Goal: Information Seeking & Learning: Learn about a topic

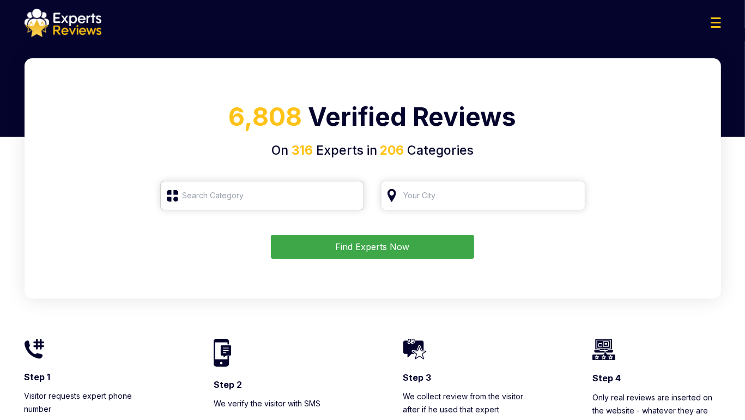
click at [219, 205] on input "search" at bounding box center [262, 195] width 204 height 29
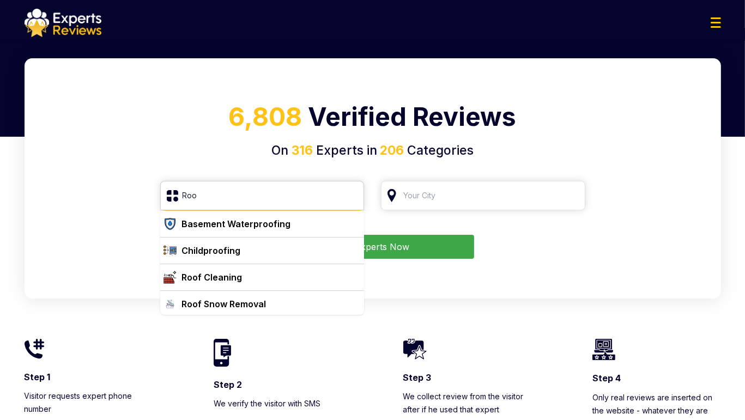
scroll to position [28, 0]
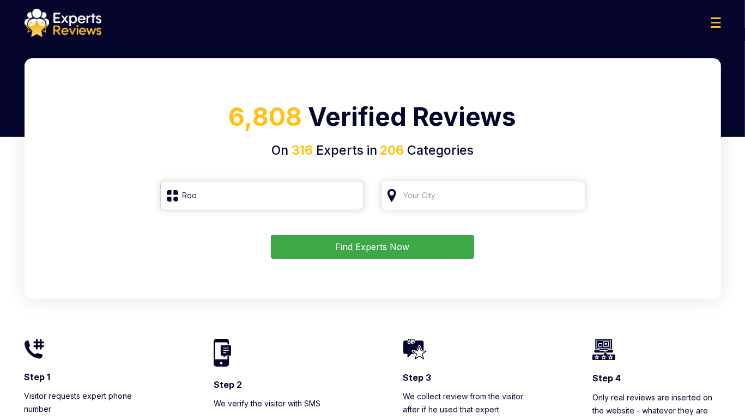
click at [227, 193] on input "Roo" at bounding box center [262, 195] width 204 height 29
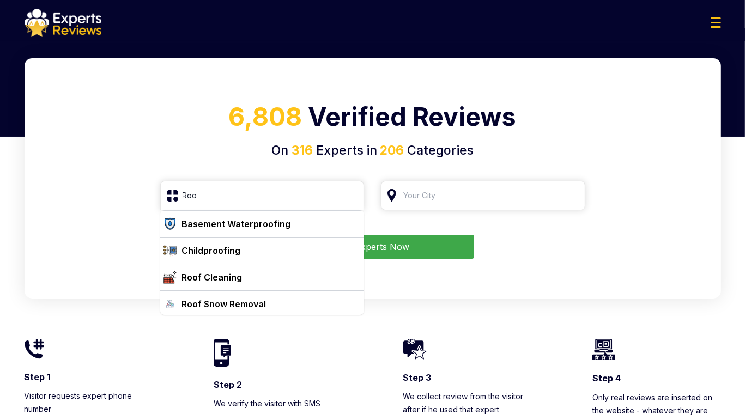
click at [200, 305] on div "Roof Snow Removal" at bounding box center [224, 303] width 84 height 13
type input "Roof Snow Removal"
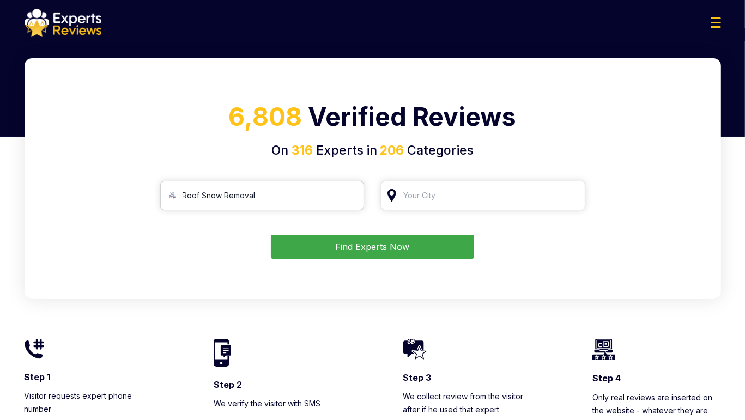
click at [207, 195] on input "Roof Snow Removal" at bounding box center [262, 195] width 204 height 29
click at [351, 192] on input "Roof Snow Removal" at bounding box center [262, 195] width 204 height 29
click at [266, 194] on input "search" at bounding box center [262, 195] width 204 height 29
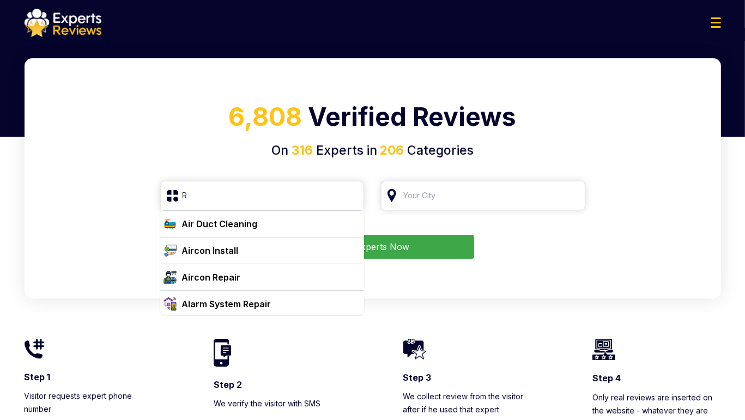
click at [248, 276] on div "Aircon Repair" at bounding box center [269, 277] width 183 height 13
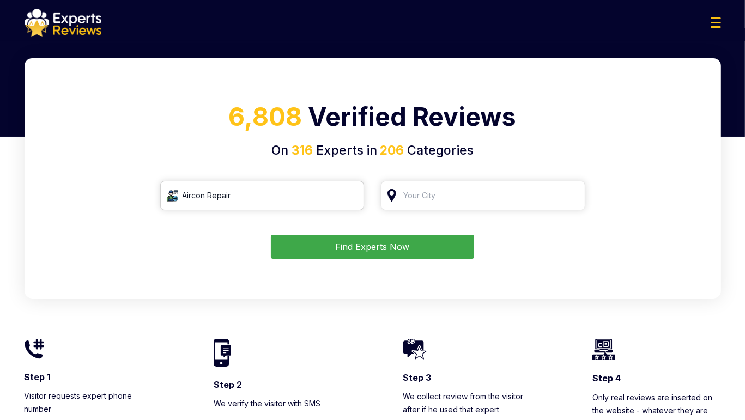
click at [260, 196] on input "Aircon Repair" at bounding box center [262, 195] width 204 height 29
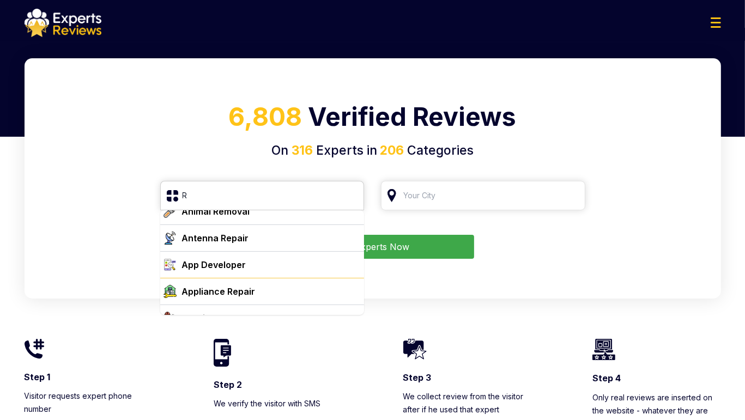
scroll to position [163, 0]
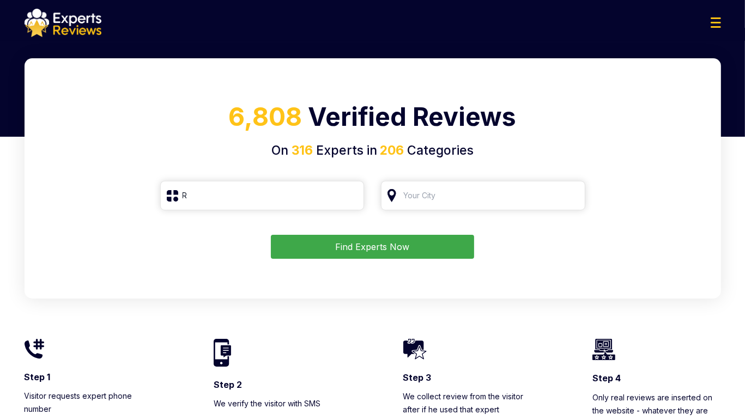
click at [214, 210] on div "R" at bounding box center [262, 195] width 204 height 29
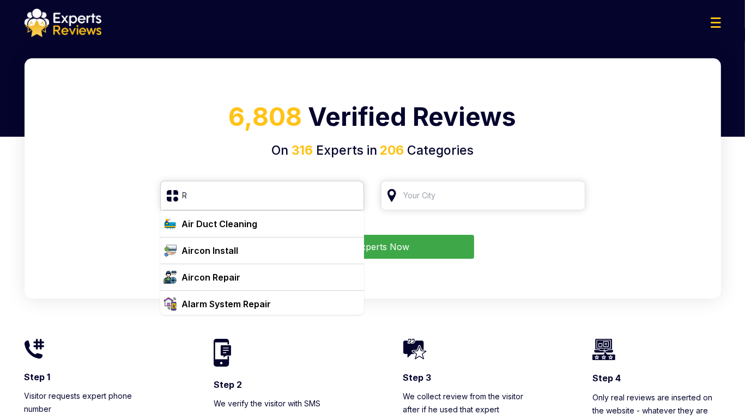
drag, startPoint x: 214, startPoint y: 209, endPoint x: 215, endPoint y: 202, distance: 7.2
click at [214, 206] on input "R" at bounding box center [262, 195] width 204 height 29
click at [215, 202] on input "R" at bounding box center [262, 195] width 204 height 29
type input "RR"
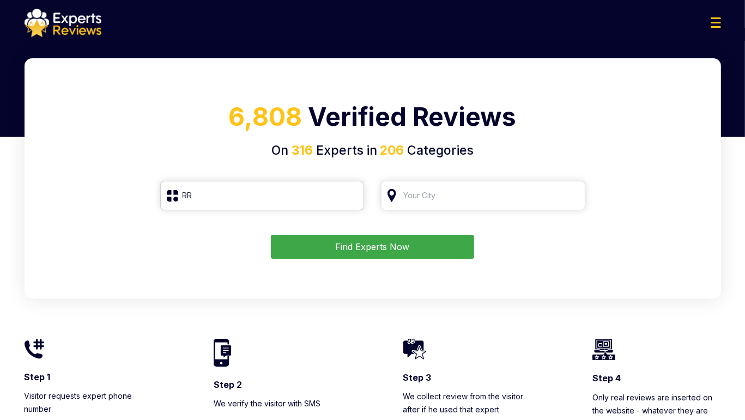
click at [219, 194] on input "RR" at bounding box center [262, 195] width 204 height 29
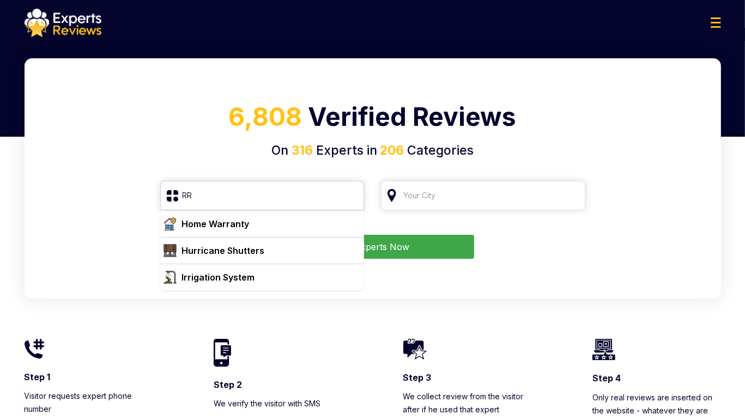
click at [219, 194] on input "RR" at bounding box center [262, 195] width 204 height 29
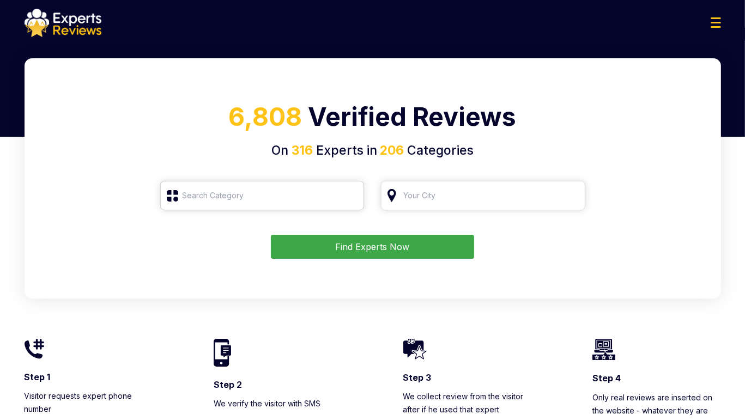
click at [219, 194] on input "search" at bounding box center [262, 195] width 204 height 29
click at [220, 194] on input "search" at bounding box center [262, 195] width 204 height 29
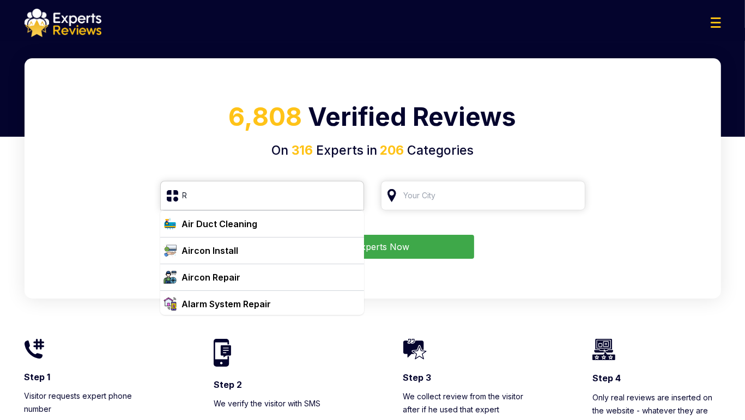
type input "R"
click at [236, 142] on h4 "On 316 Experts in 206 Categories" at bounding box center [373, 150] width 670 height 19
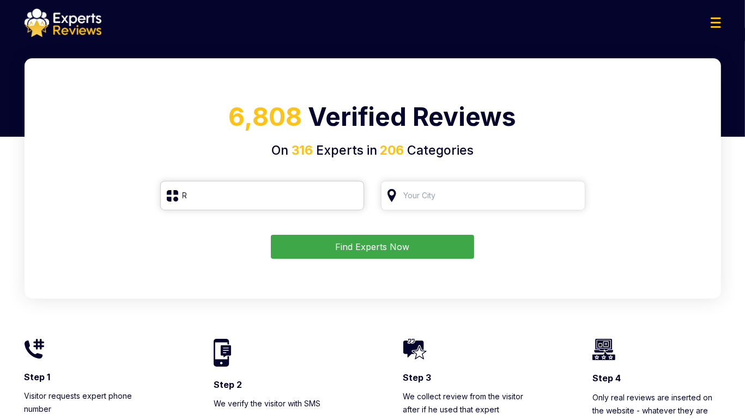
click at [215, 195] on input "R" at bounding box center [262, 195] width 204 height 29
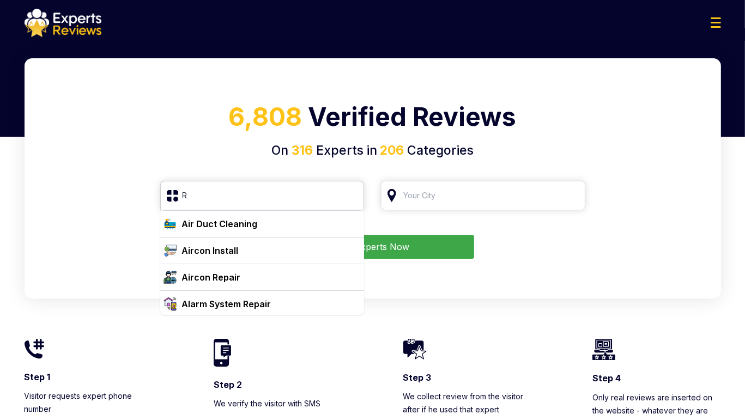
click at [351, 197] on input "R" at bounding box center [262, 195] width 204 height 29
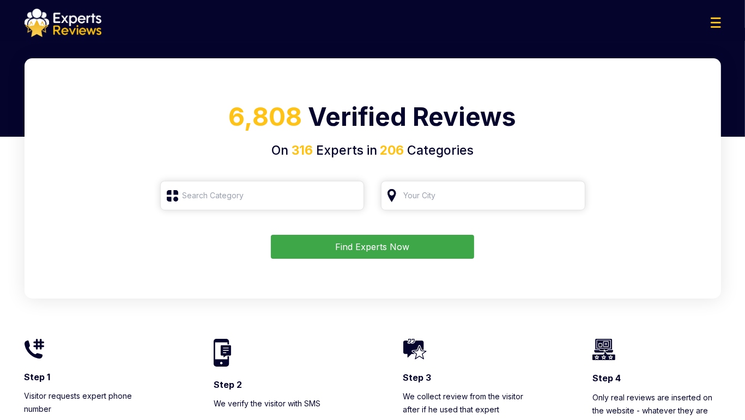
click at [156, 143] on h4 "On 316 Experts in 206 Categories" at bounding box center [373, 150] width 670 height 19
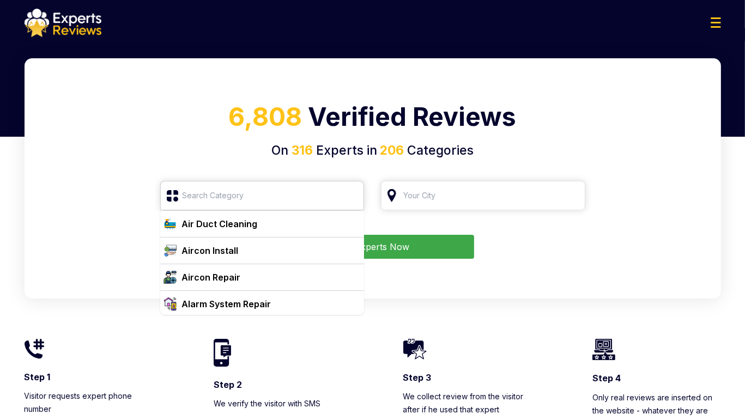
click at [205, 192] on input "search" at bounding box center [262, 195] width 204 height 29
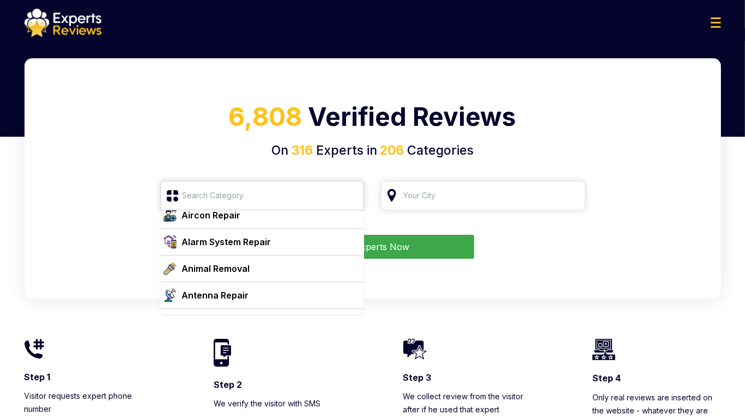
scroll to position [218, 0]
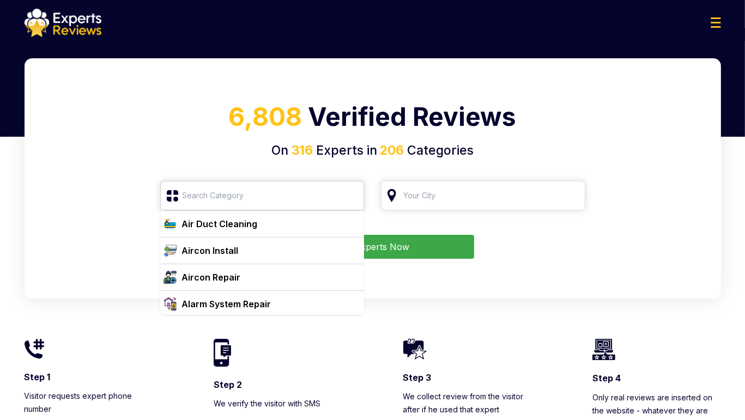
click at [212, 200] on input "search" at bounding box center [262, 195] width 204 height 29
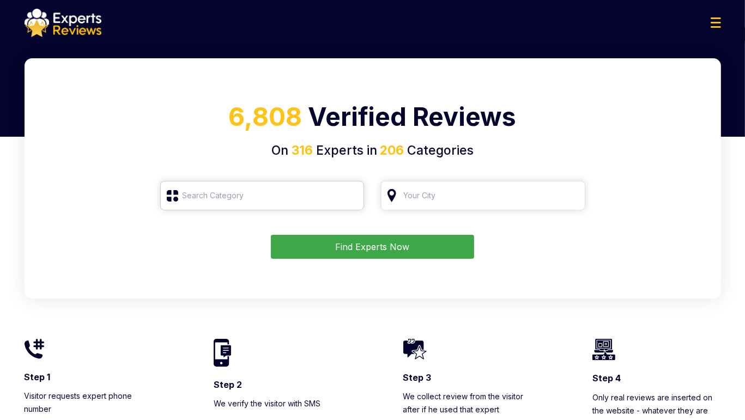
click at [240, 196] on input "search" at bounding box center [262, 195] width 204 height 29
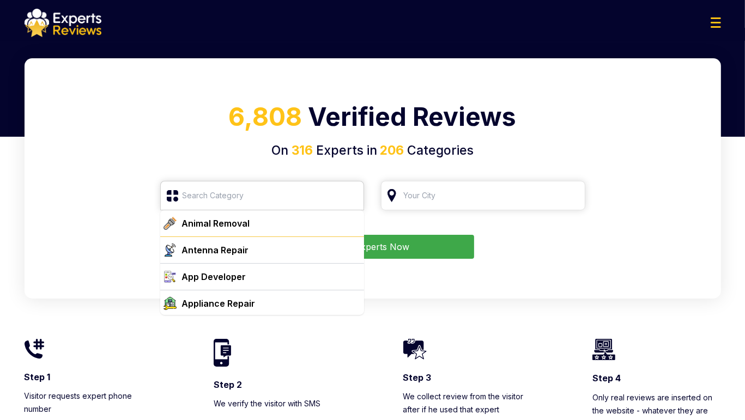
scroll to position [109, 0]
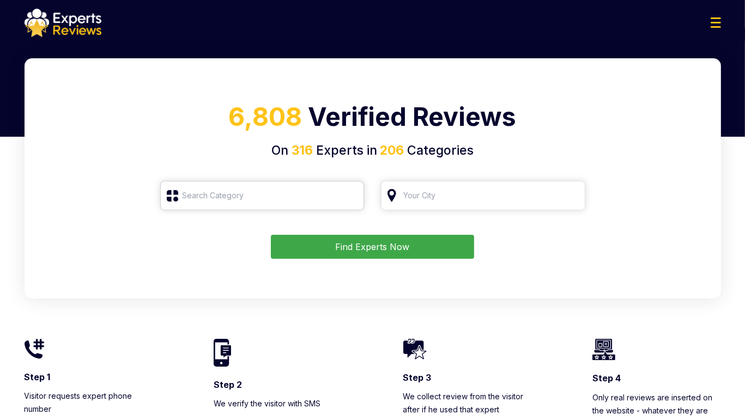
click at [220, 199] on input "search" at bounding box center [262, 195] width 204 height 29
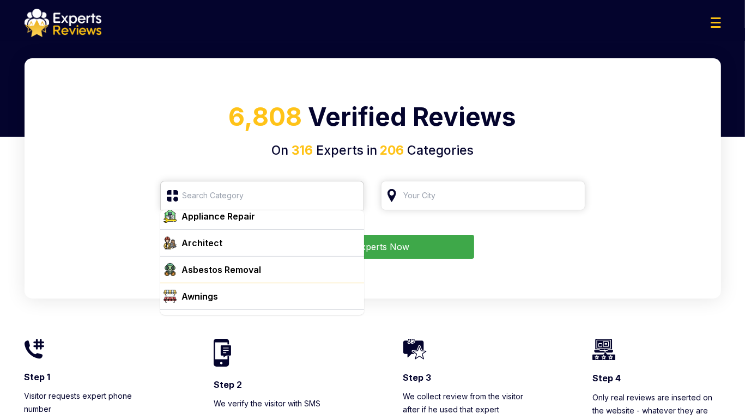
scroll to position [218, 0]
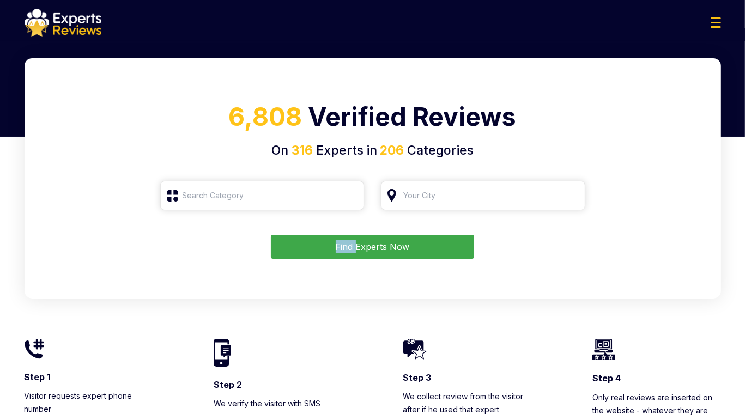
click at [206, 272] on div "6,808 Verified Reviews On 316 Experts in 206 Categories Find Experts Now" at bounding box center [373, 178] width 696 height 240
click at [209, 192] on input "search" at bounding box center [262, 195] width 204 height 29
